Goal: Task Accomplishment & Management: Manage account settings

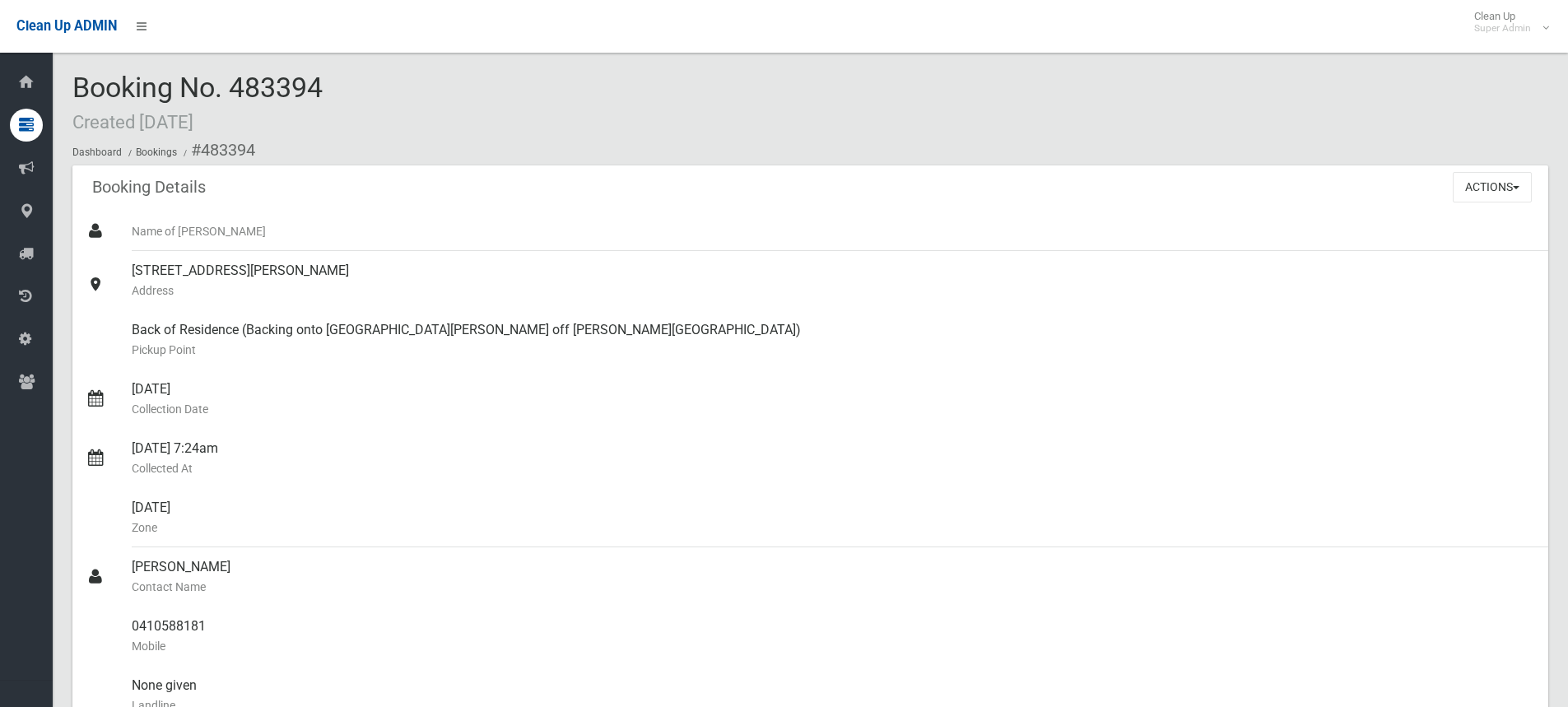
click at [414, 85] on div "Booking No. 483394 Created [DATE] Dashboard Bookings #483394" at bounding box center [810, 119] width 1476 height 93
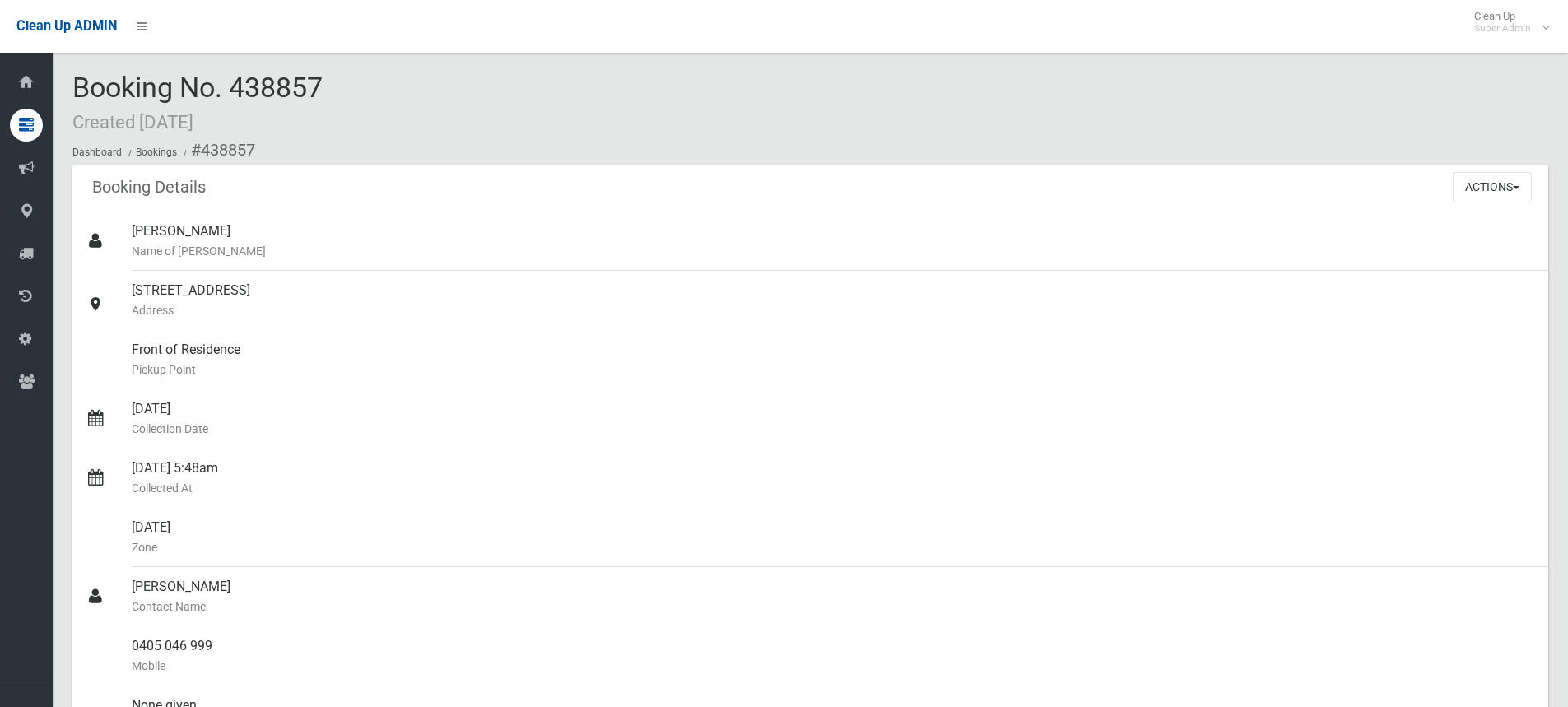
drag, startPoint x: 464, startPoint y: 106, endPoint x: 445, endPoint y: 102, distance: 19.4
click at [464, 105] on div "Booking No. 438857 Created 16/01/2025 Dashboard Bookings #438857" at bounding box center [810, 119] width 1476 height 93
click at [419, 127] on div "Booking No. 438857 Created 16/01/2025 Dashboard Bookings #438857" at bounding box center [810, 119] width 1476 height 93
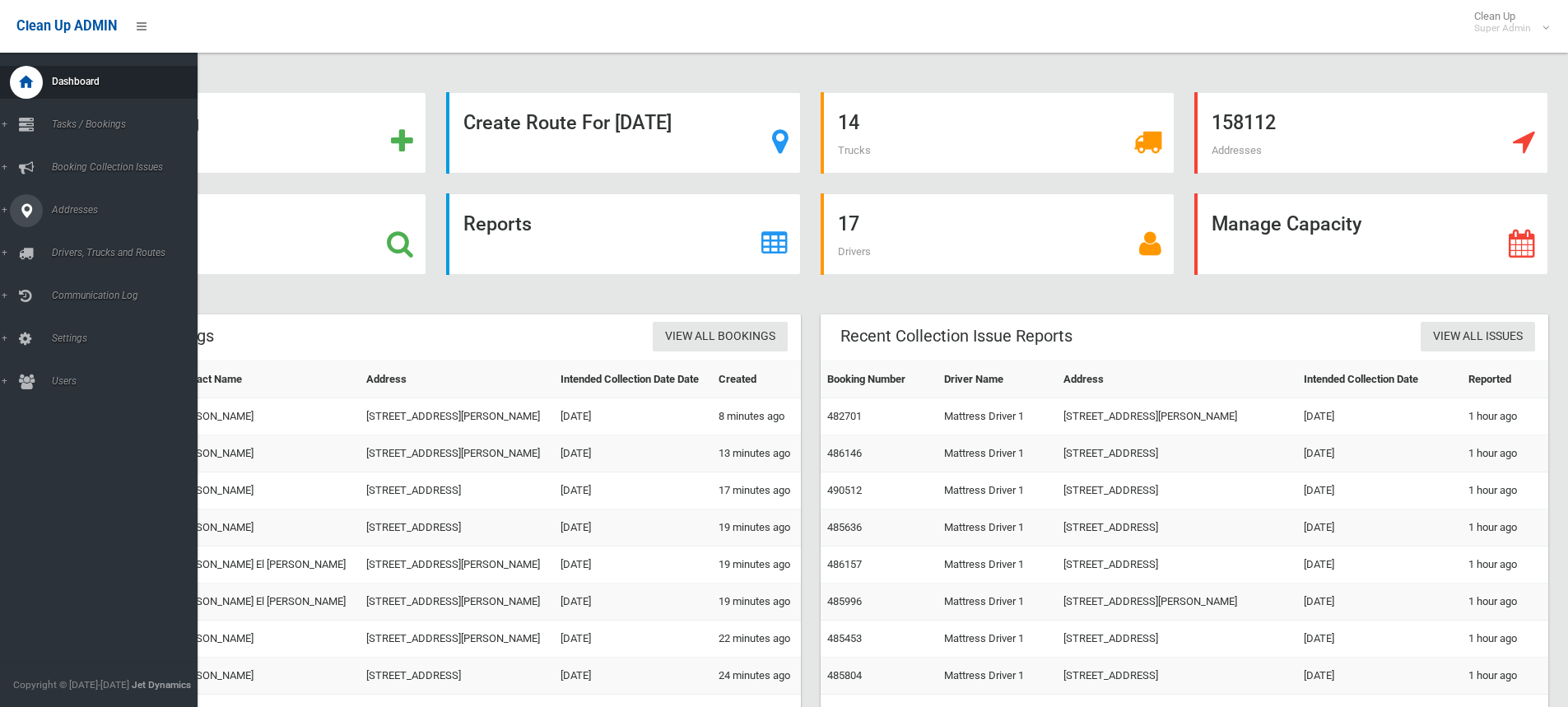
click at [30, 214] on icon at bounding box center [26, 210] width 14 height 33
click at [77, 236] on span "All Addresses" at bounding box center [121, 238] width 149 height 12
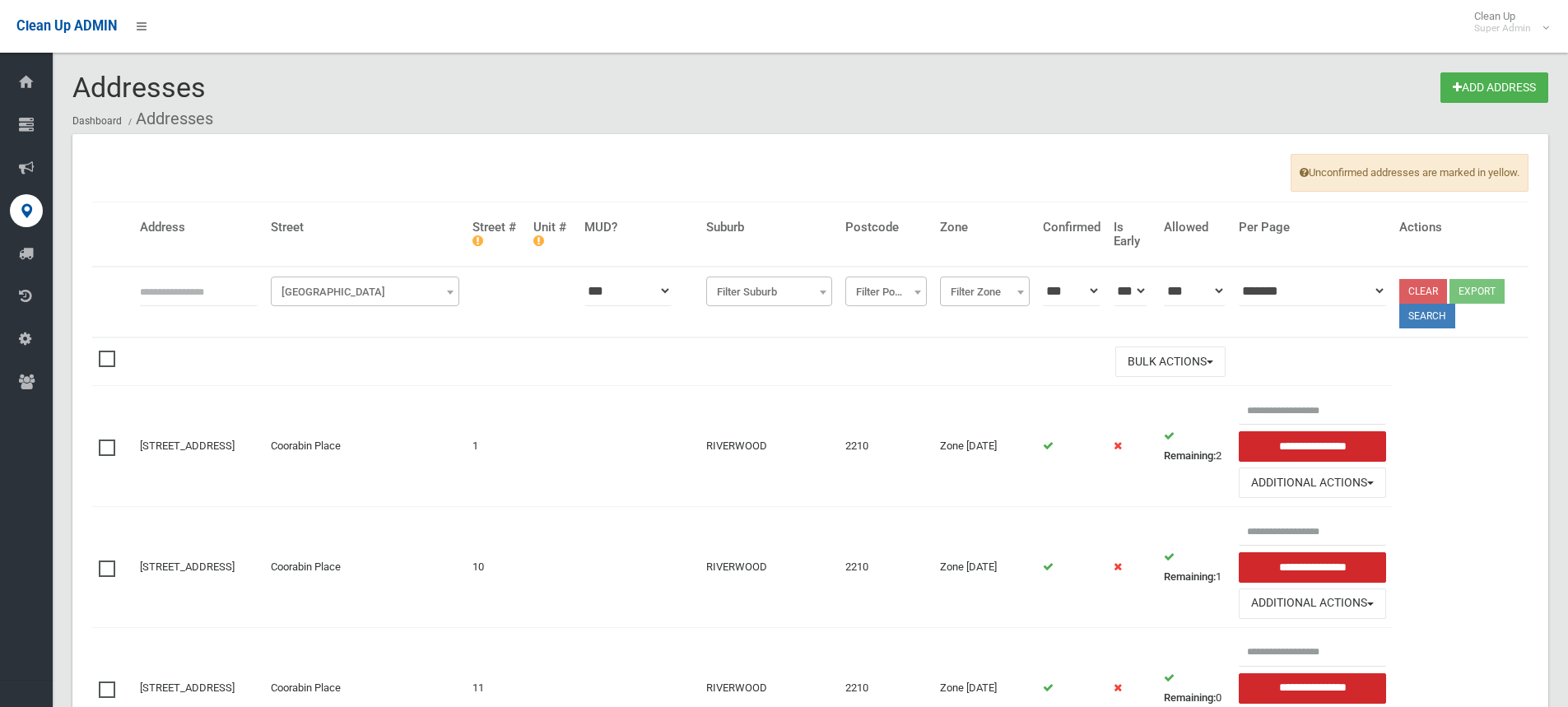
click at [171, 296] on input "text" at bounding box center [198, 291] width 118 height 31
type input "**********"
click button at bounding box center [0, 0] width 0 height 0
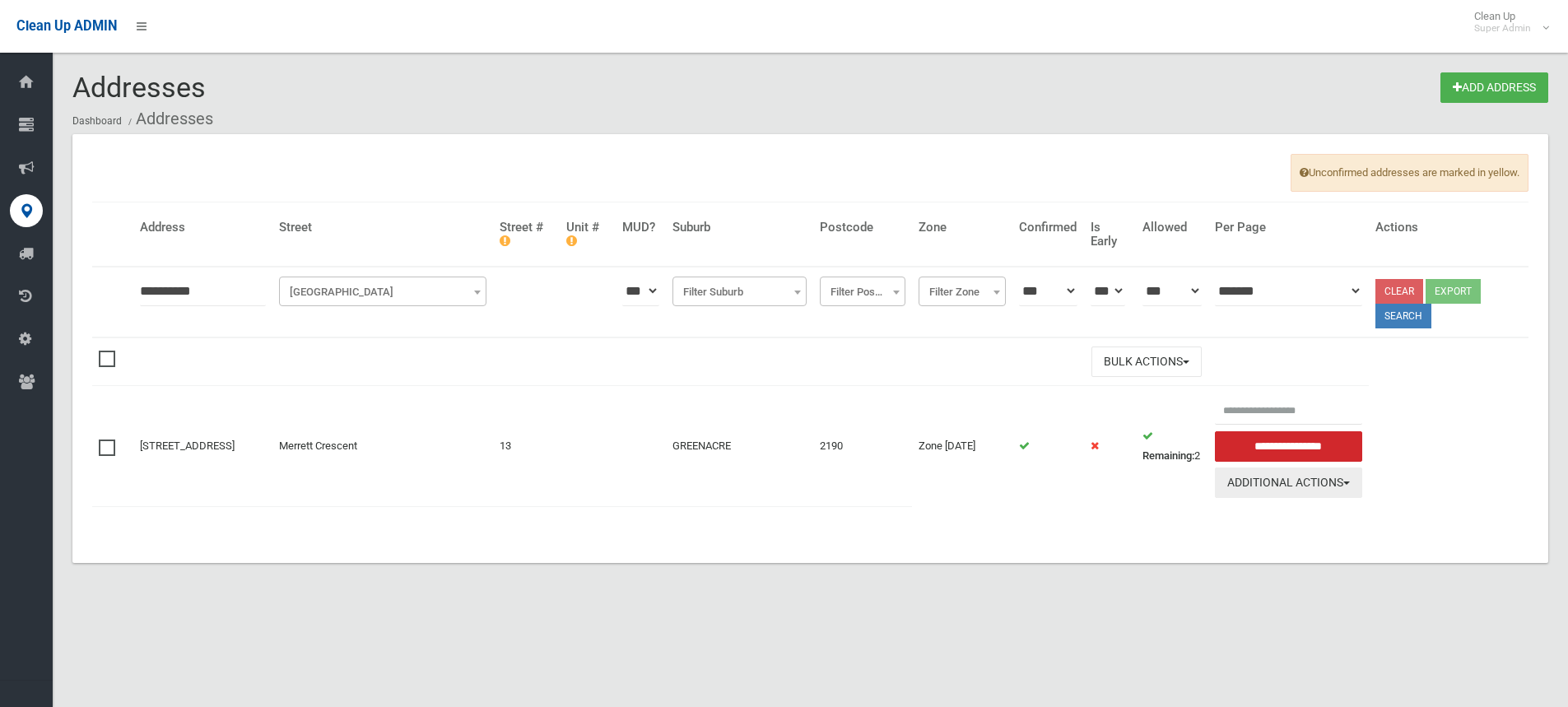
click at [1346, 483] on button "Additional Actions" at bounding box center [1289, 482] width 149 height 31
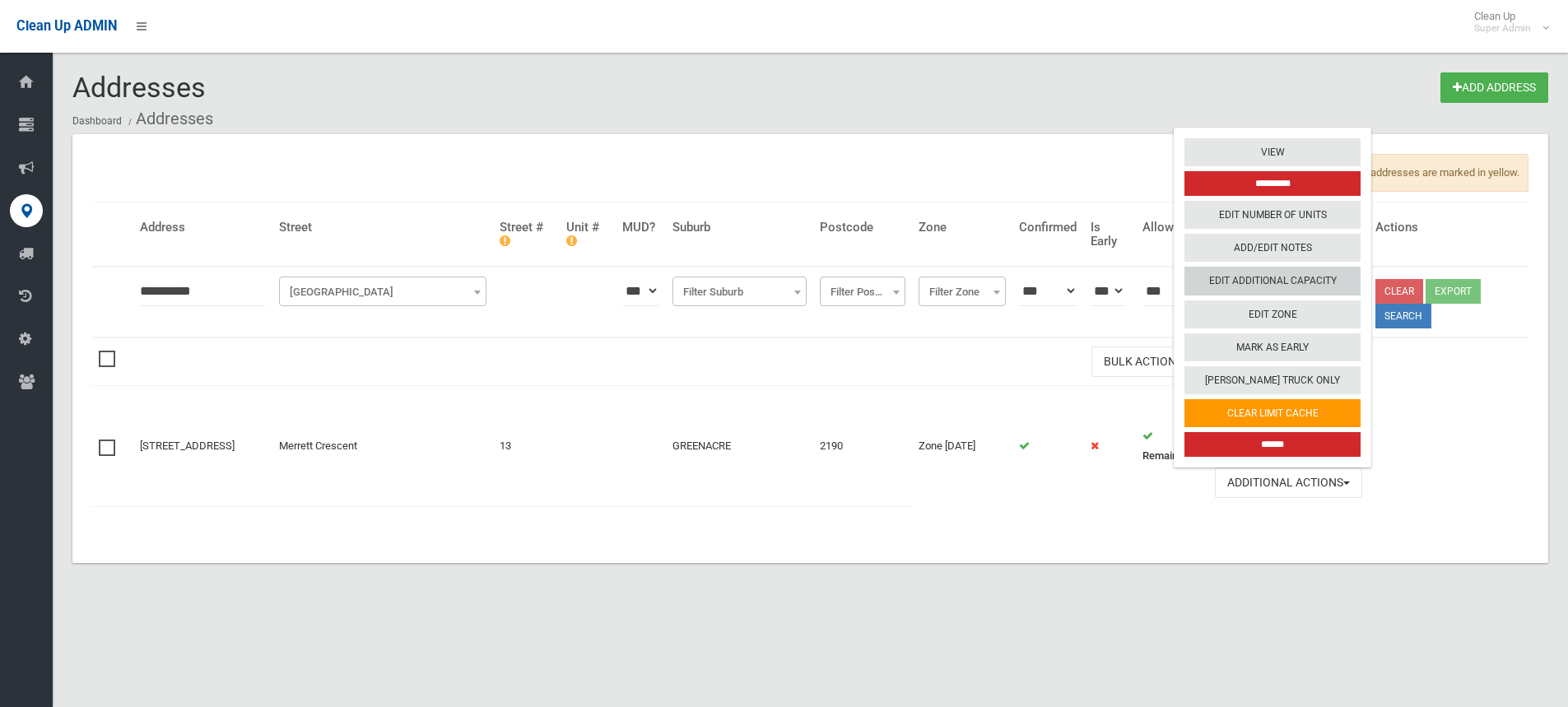
click at [1304, 274] on link "Edit Additional Capacity" at bounding box center [1273, 281] width 176 height 28
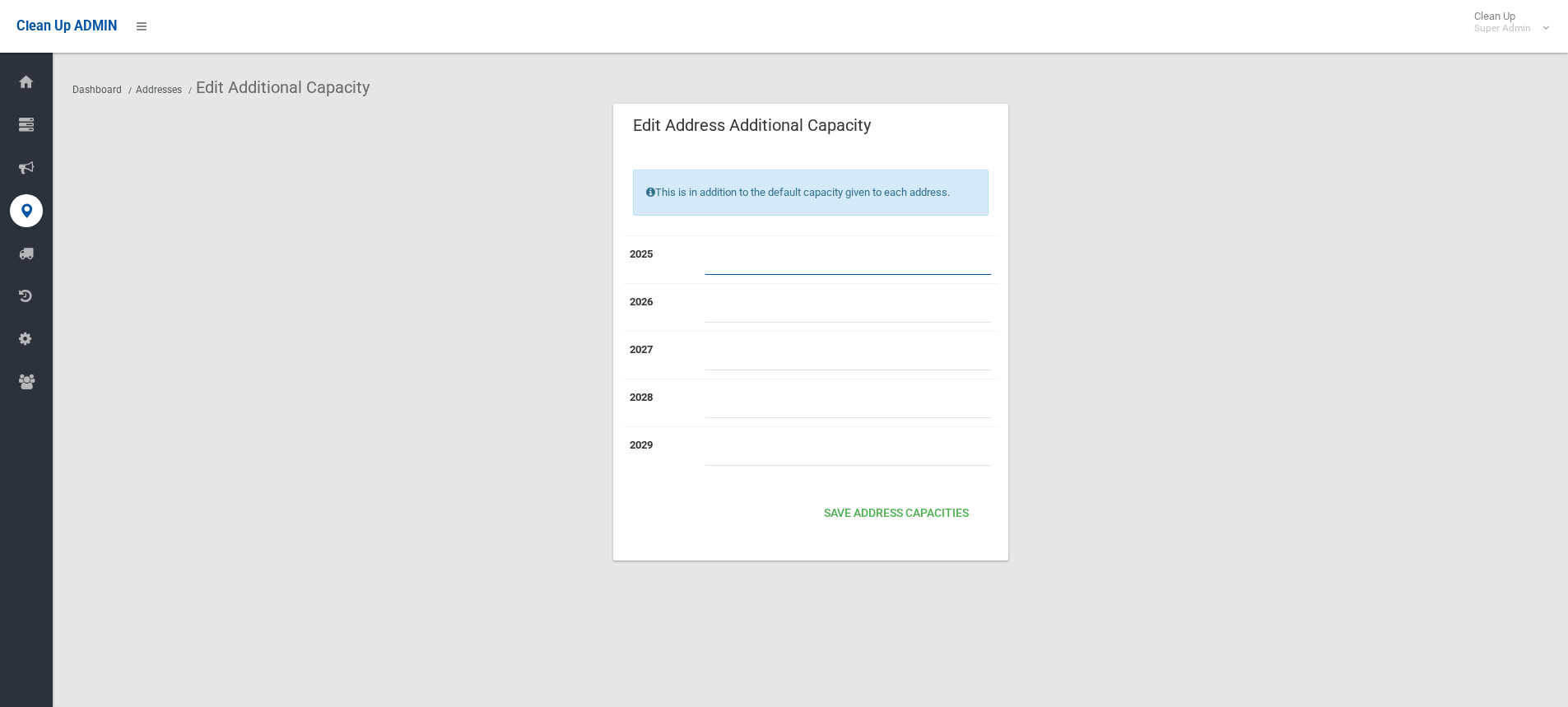
click at [722, 263] on input "number" at bounding box center [848, 260] width 287 height 31
type input "*"
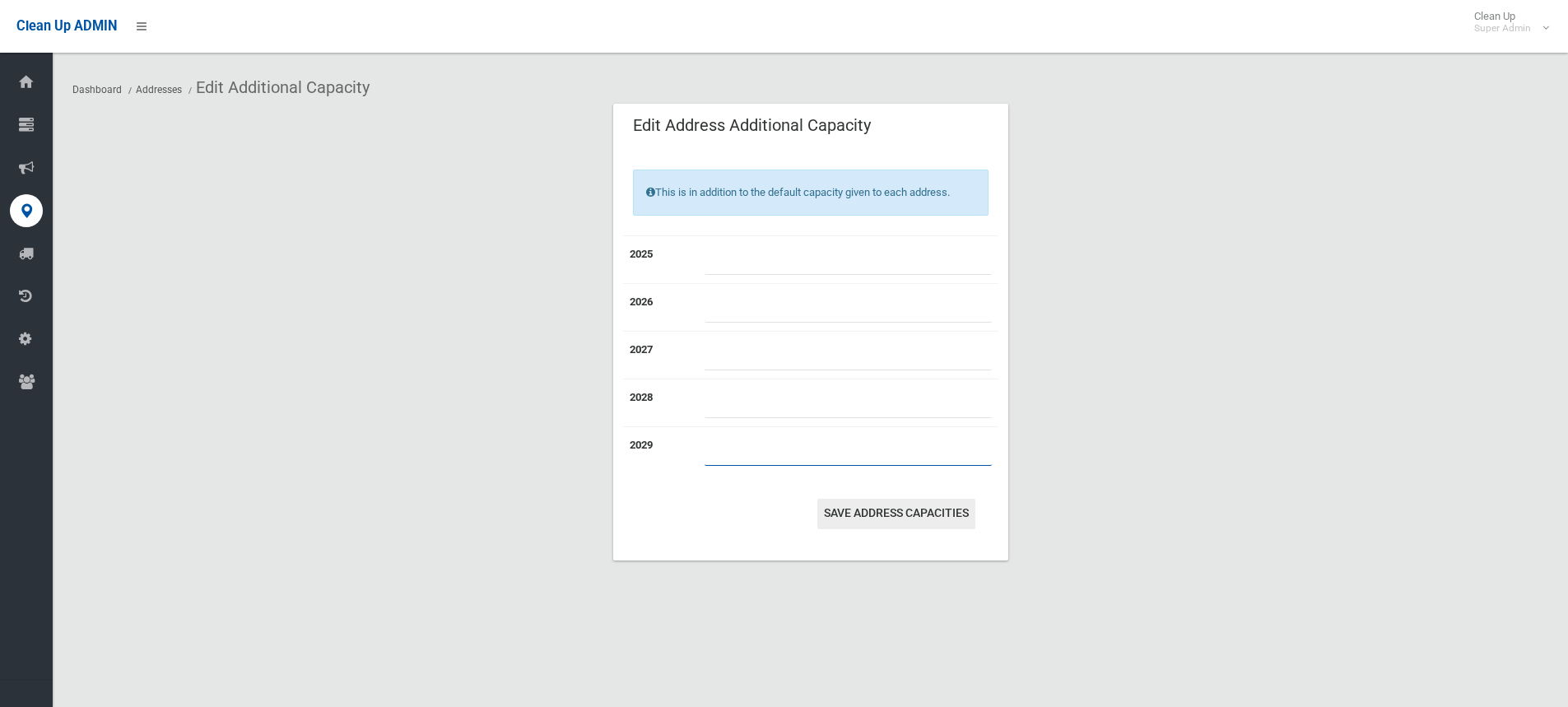
type input "*"
click at [923, 511] on button "Save Address capacities" at bounding box center [896, 514] width 158 height 31
